Goal: Task Accomplishment & Management: Use online tool/utility

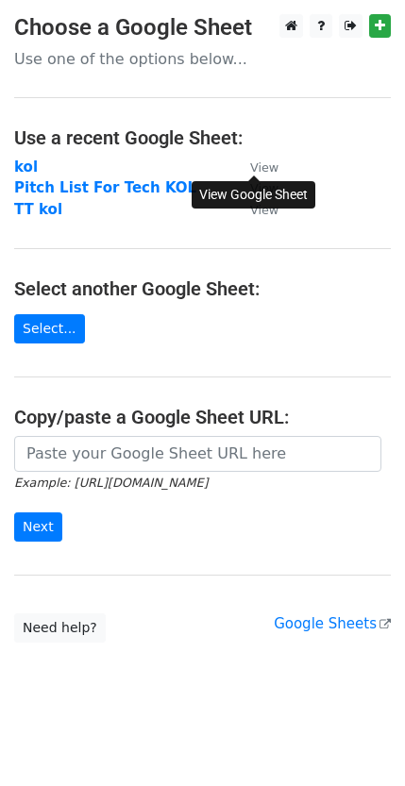
click at [273, 167] on small "View" at bounding box center [264, 167] width 28 height 14
click at [26, 174] on strong "kol" at bounding box center [26, 167] width 24 height 17
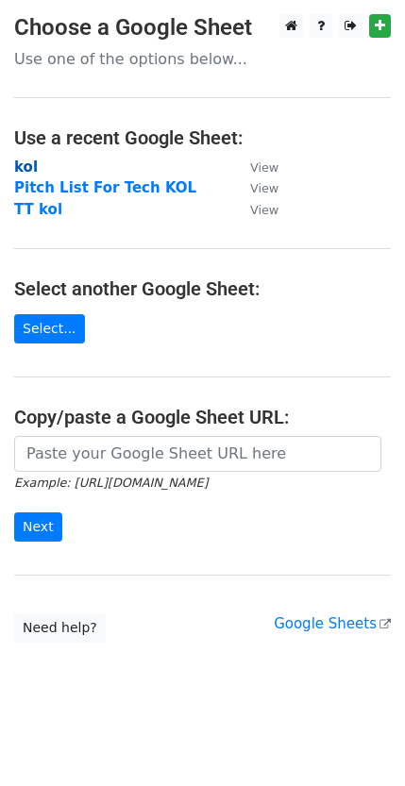
click at [15, 165] on strong "kol" at bounding box center [26, 167] width 24 height 17
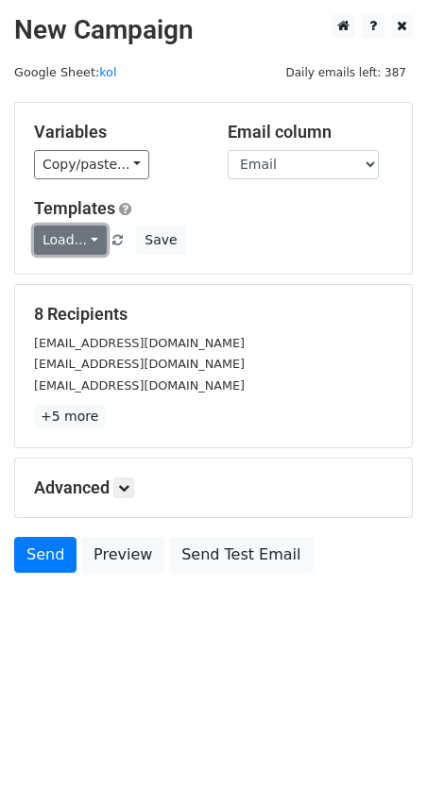
click at [78, 230] on link "Load..." at bounding box center [70, 240] width 73 height 29
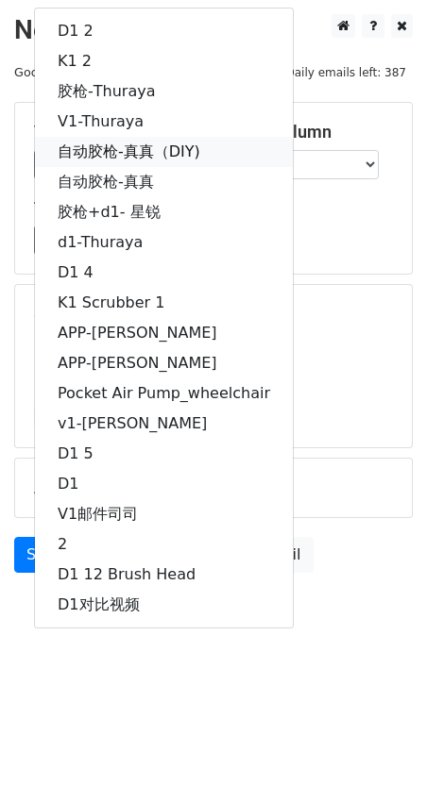
click at [155, 141] on link "自动胶枪-真真（DIY)" at bounding box center [164, 152] width 258 height 30
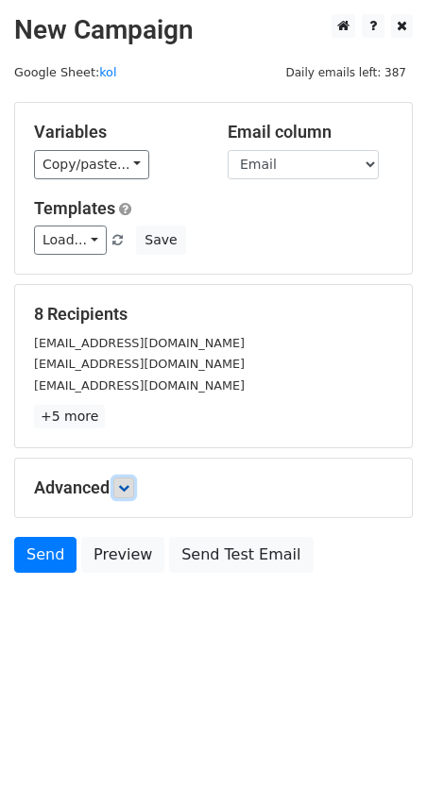
click at [122, 482] on icon at bounding box center [123, 487] width 11 height 11
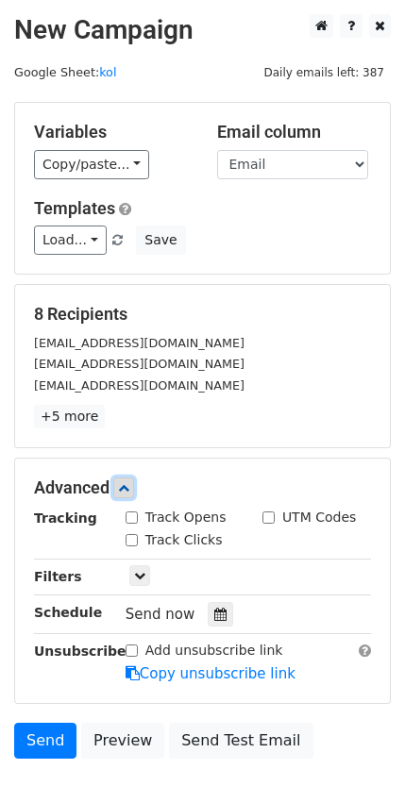
click at [122, 482] on icon at bounding box center [123, 487] width 11 height 11
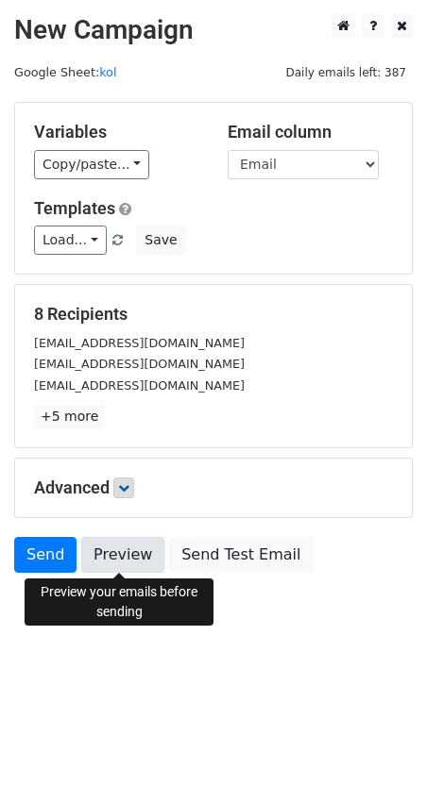
click at [138, 546] on link "Preview" at bounding box center [122, 555] width 83 height 36
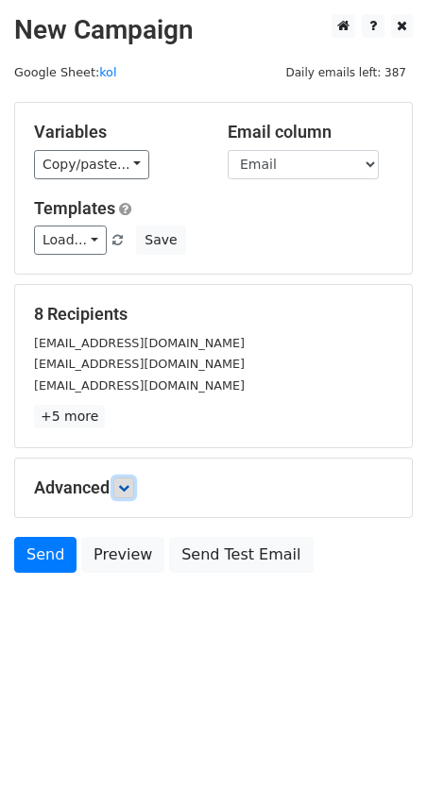
click at [120, 482] on link at bounding box center [123, 488] width 21 height 21
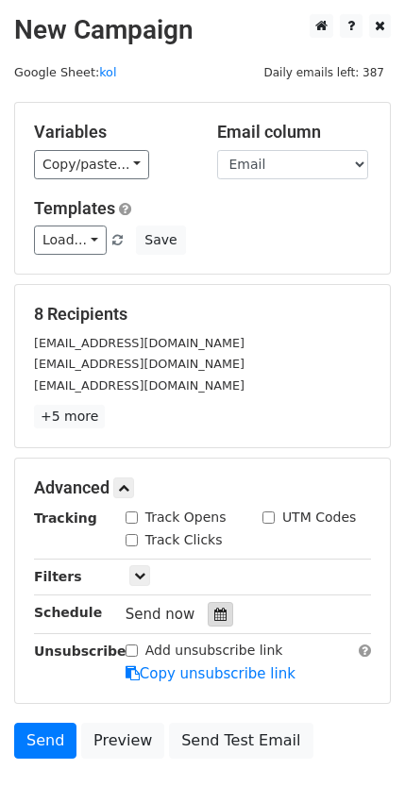
click at [216, 613] on icon at bounding box center [220, 614] width 12 height 13
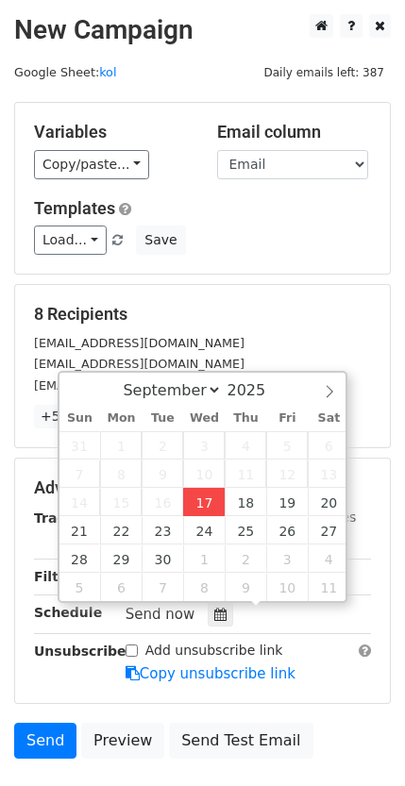
type input "[DATE] 17:51"
type input "05"
type input "51"
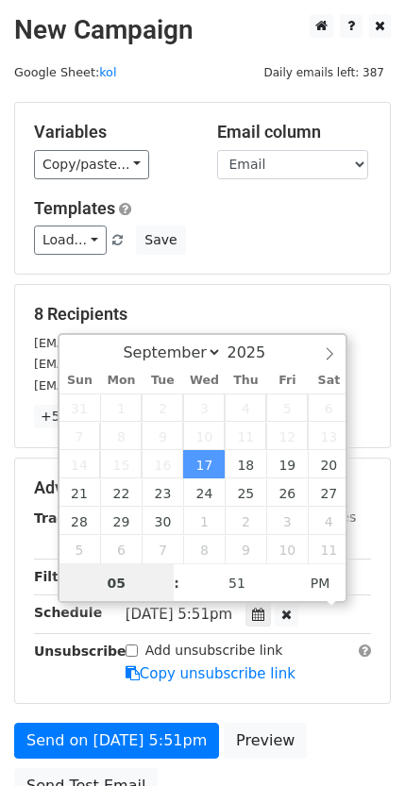
scroll to position [1, 0]
type input "10"
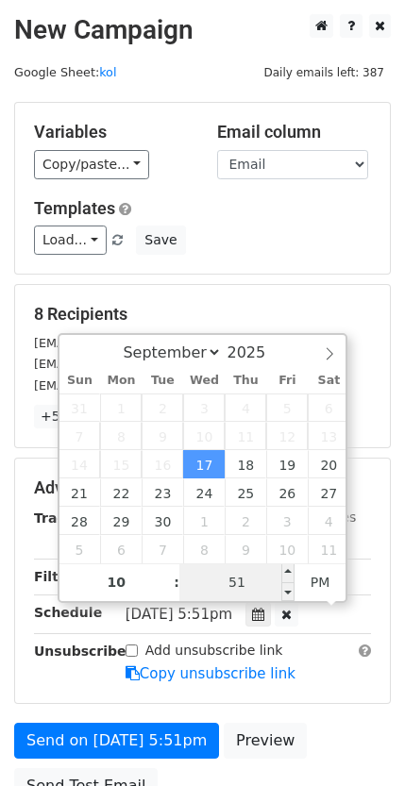
type input "[DATE] 22:51"
click at [214, 585] on input "51" at bounding box center [236, 583] width 115 height 38
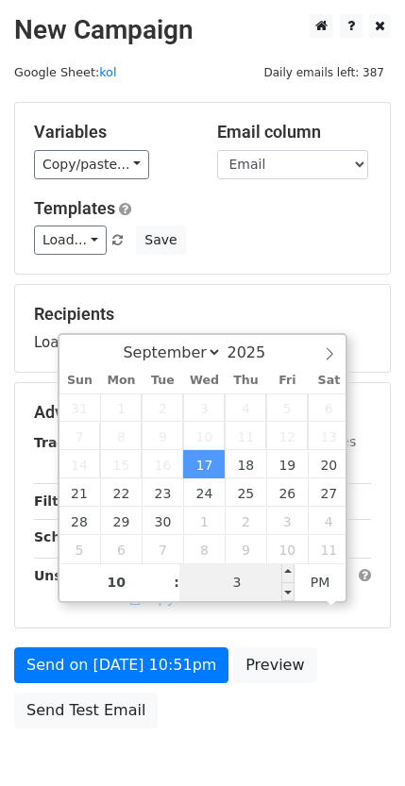
type input "30"
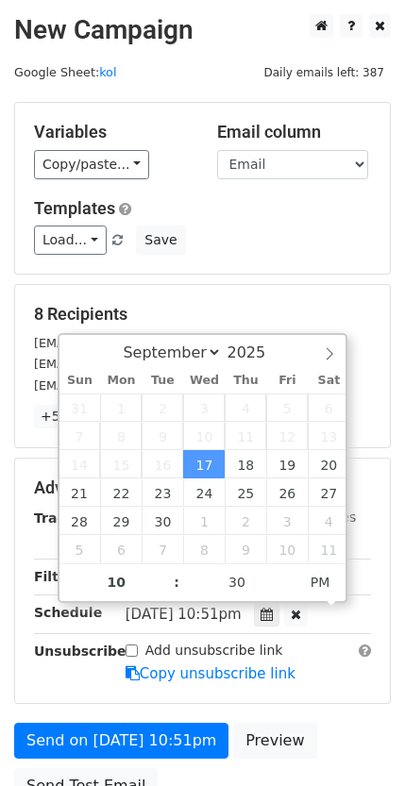
type input "[DATE] 22:30"
click at [392, 605] on main "New Campaign Daily emails left: 387 Google Sheet: kol Variables Copy/paste... {…" at bounding box center [202, 414] width 405 height 800
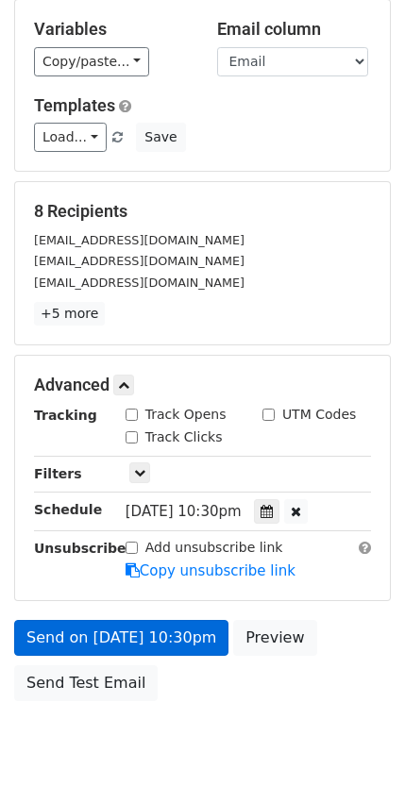
scroll to position [134, 0]
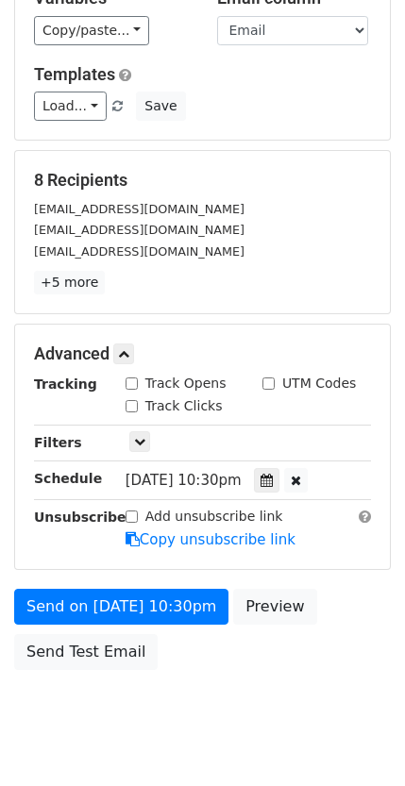
click at [191, 566] on div "Advanced Tracking Track Opens UTM Codes Track Clicks Filters Only include sprea…" at bounding box center [202, 447] width 375 height 244
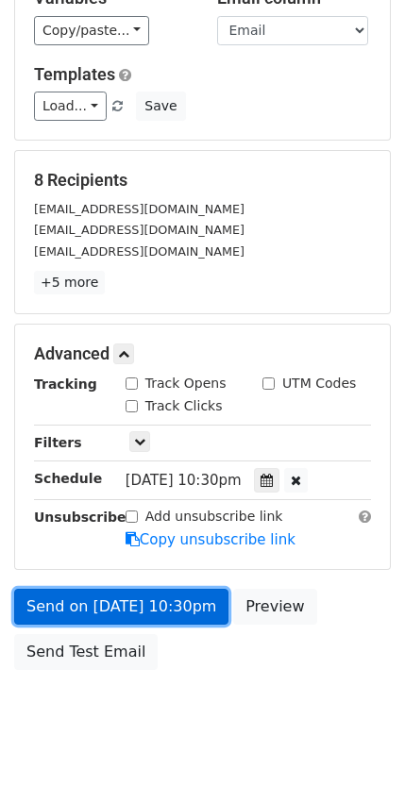
click at [178, 609] on link "Send on [DATE] 10:30pm" at bounding box center [121, 607] width 214 height 36
